Goal: Task Accomplishment & Management: Use online tool/utility

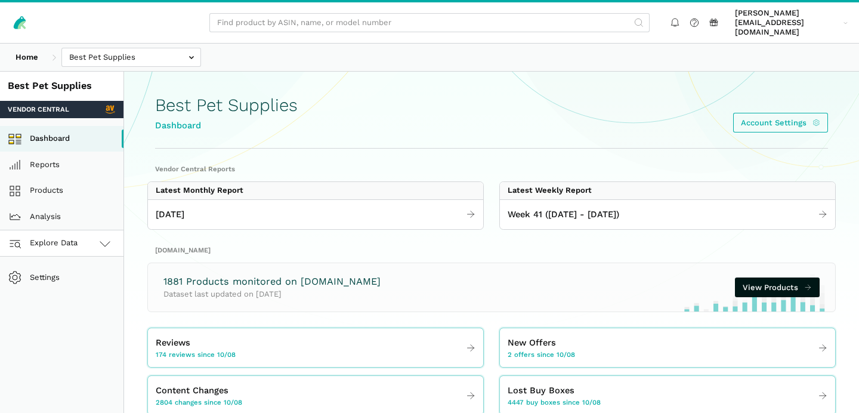
click at [78, 236] on span "Explore Data" at bounding box center [45, 243] width 66 height 14
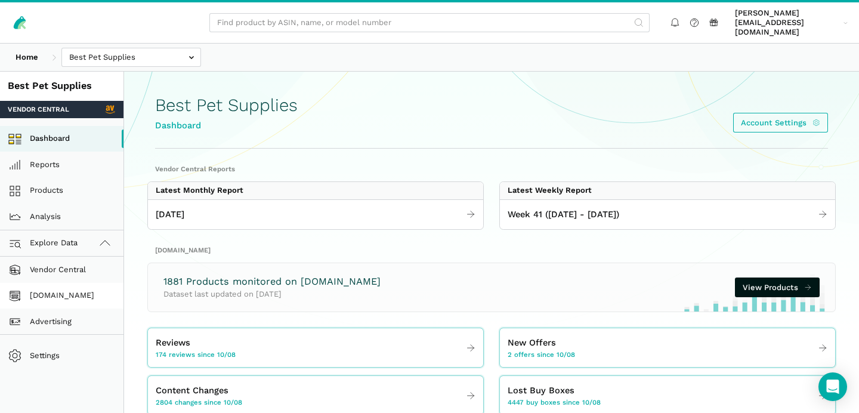
click at [75, 283] on link "[DOMAIN_NAME]" at bounding box center [62, 296] width 124 height 26
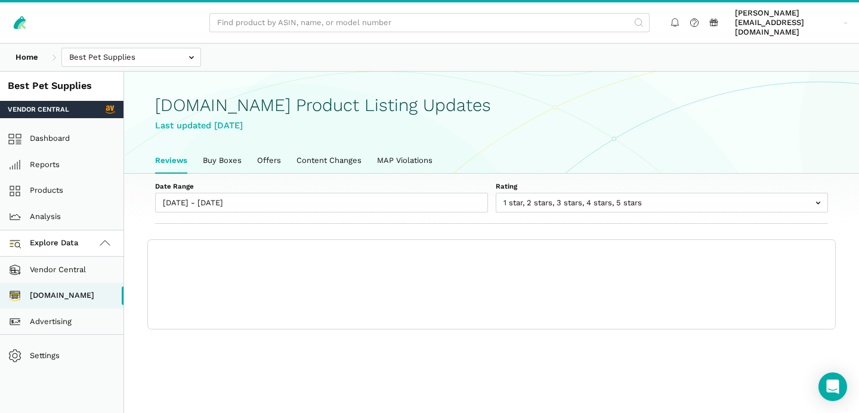
scroll to position [4, 0]
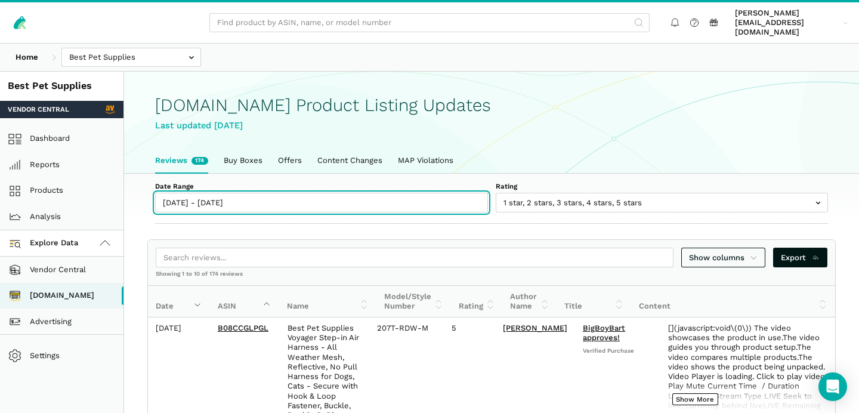
click at [211, 195] on input "[DATE] - [DATE]" at bounding box center [321, 203] width 333 height 20
type input "[DATE]"
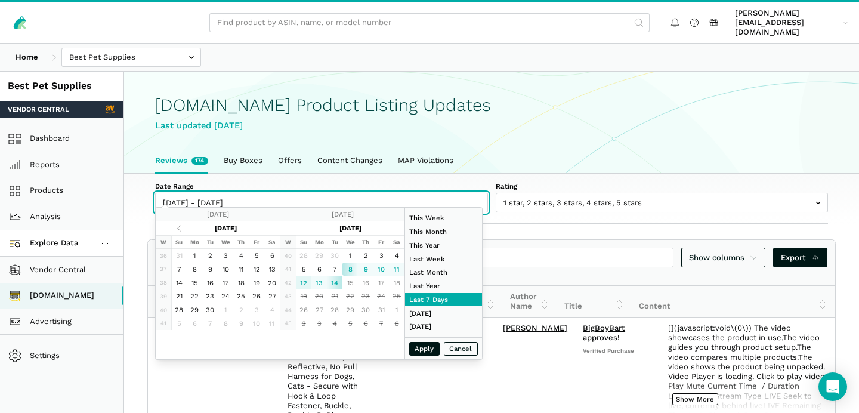
type input "[DATE]"
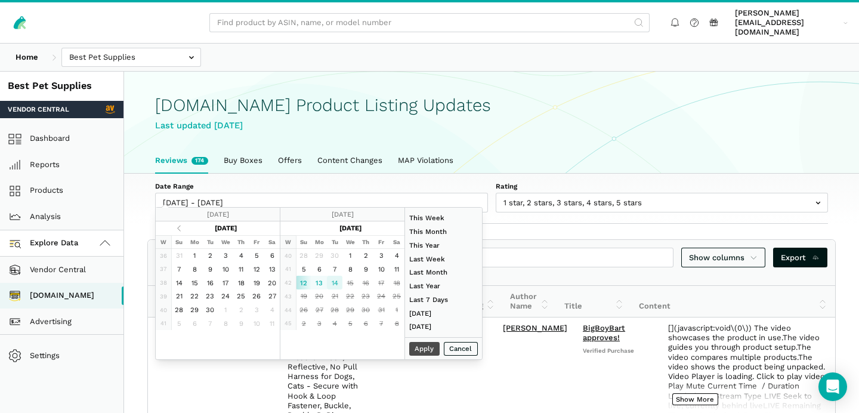
type input "[DATE]"
click at [424, 352] on button "Apply" at bounding box center [424, 349] width 31 height 14
type input "[DATE] - [DATE]"
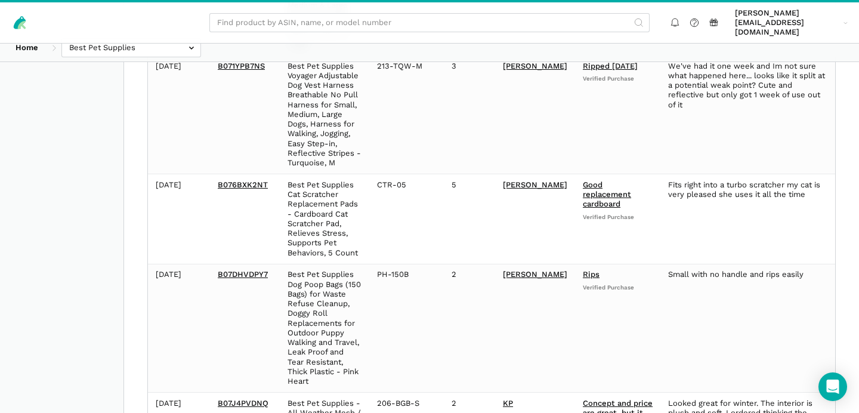
scroll to position [0, 0]
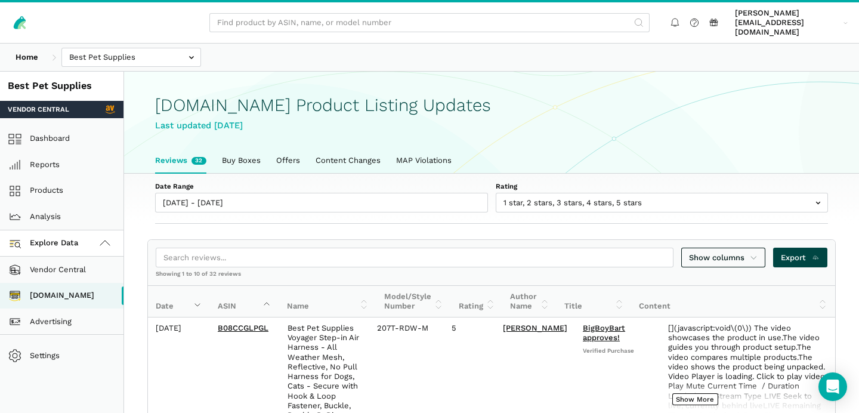
click at [793, 252] on span "Export" at bounding box center [800, 258] width 39 height 12
